Goal: Use online tool/utility: Use online tool/utility

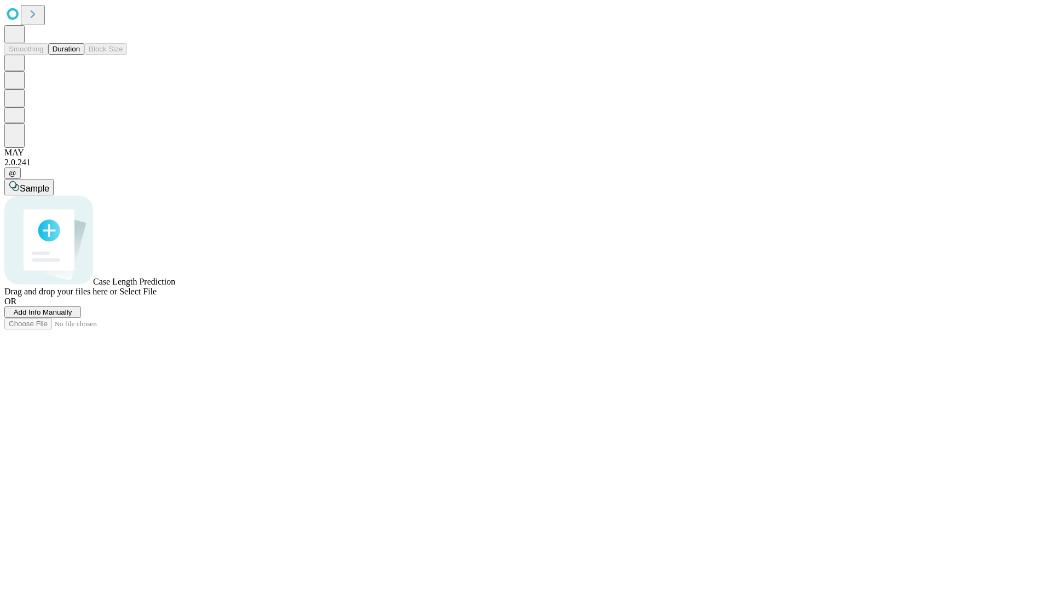
click at [80, 55] on button "Duration" at bounding box center [66, 48] width 36 height 11
click at [72, 316] on span "Add Info Manually" at bounding box center [43, 312] width 59 height 8
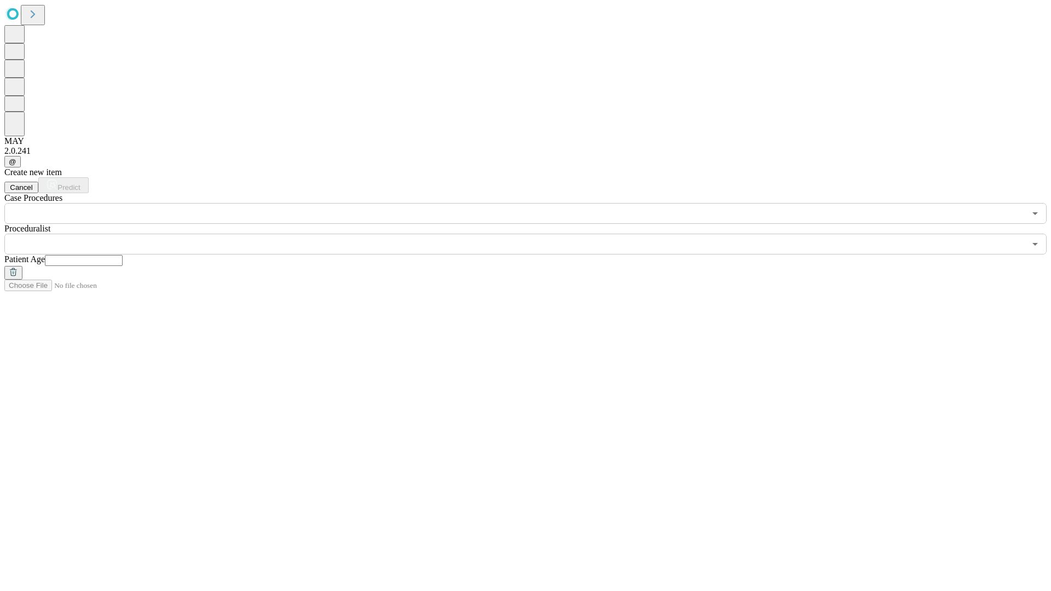
click at [123, 255] on input "text" at bounding box center [84, 260] width 78 height 11
type input "**"
click at [533, 234] on input "text" at bounding box center [514, 244] width 1021 height 21
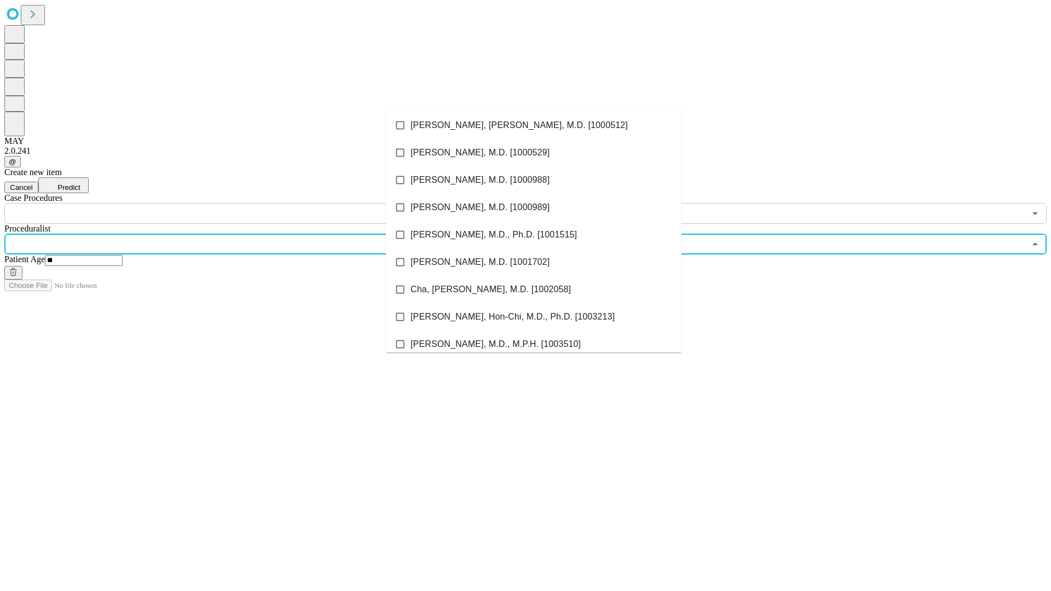
click at [534, 125] on li "[PERSON_NAME], [PERSON_NAME], M.D. [1000512]" at bounding box center [534, 125] width 296 height 27
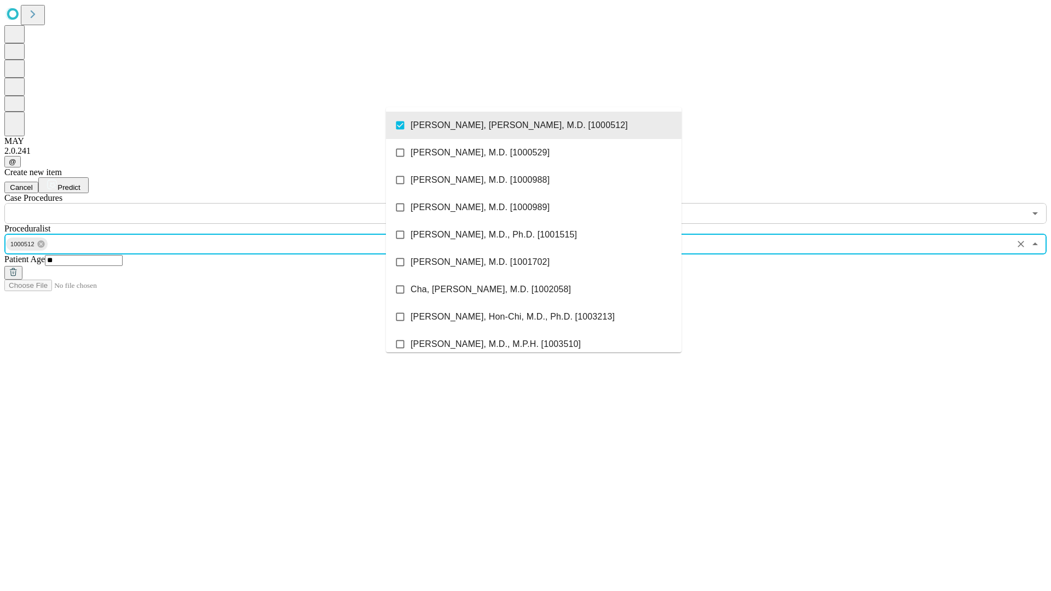
click at [230, 203] on input "text" at bounding box center [514, 213] width 1021 height 21
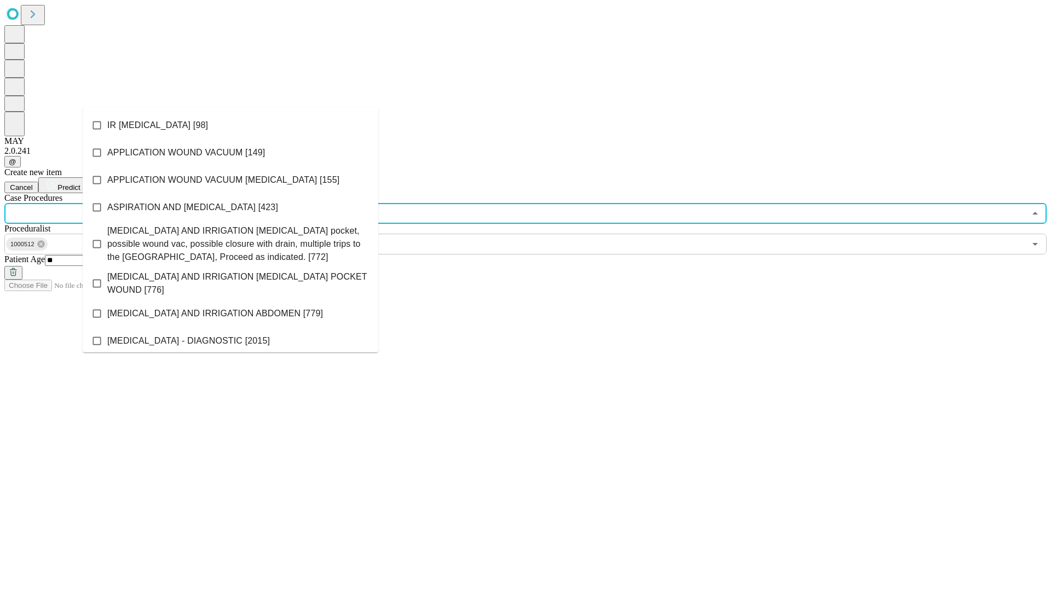
click at [230, 125] on li "IR [MEDICAL_DATA] [98]" at bounding box center [231, 125] width 296 height 27
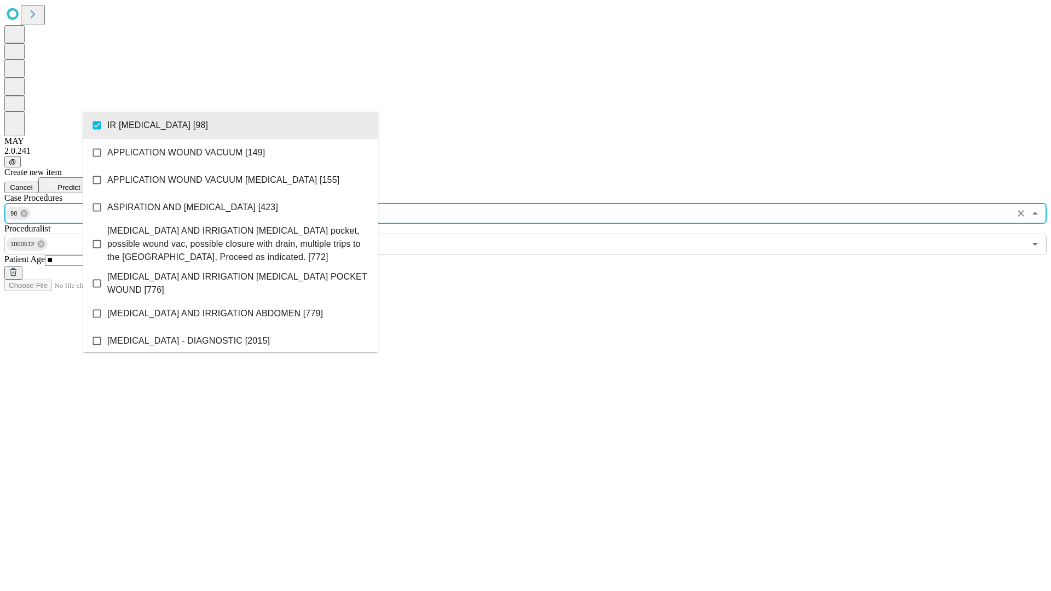
click at [80, 183] on span "Predict" at bounding box center [68, 187] width 22 height 8
